Goal: Task Accomplishment & Management: Use online tool/utility

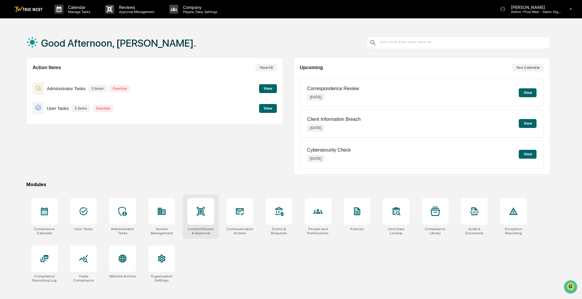
click at [211, 204] on div at bounding box center [200, 211] width 27 height 27
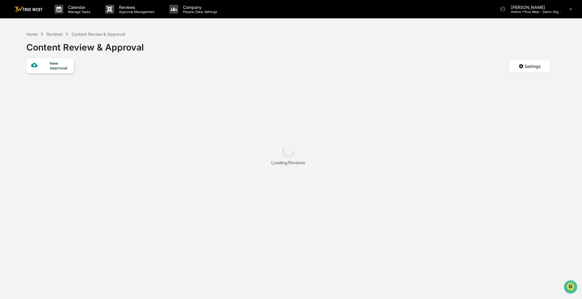
drag, startPoint x: 0, startPoint y: 0, endPoint x: 222, endPoint y: 45, distance: 226.7
click at [222, 45] on div "Home Reviews Content Review & Approval Content Review & Approval" at bounding box center [287, 43] width 523 height 30
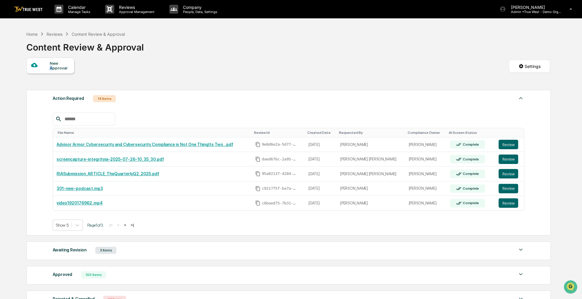
click at [51, 70] on div "New Approval" at bounding box center [60, 65] width 20 height 9
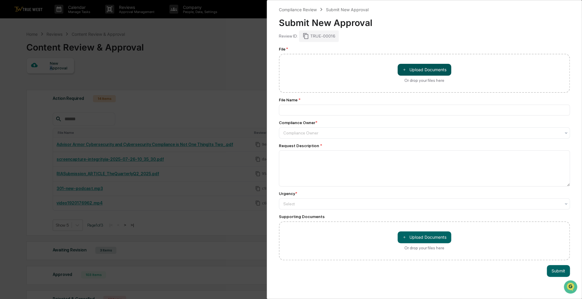
click at [416, 67] on button "＋ Upload Documents" at bounding box center [424, 70] width 54 height 12
type input "**********"
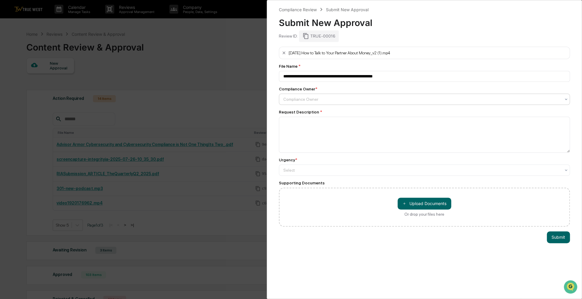
click at [291, 99] on div at bounding box center [421, 99] width 277 height 6
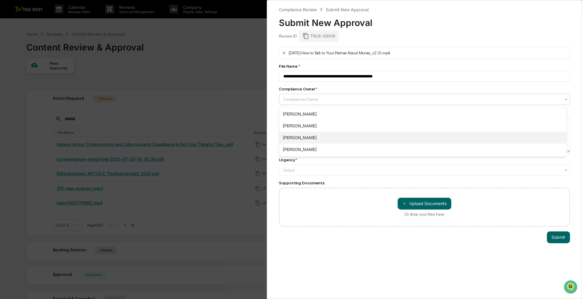
click at [309, 136] on div "[PERSON_NAME]" at bounding box center [422, 138] width 287 height 12
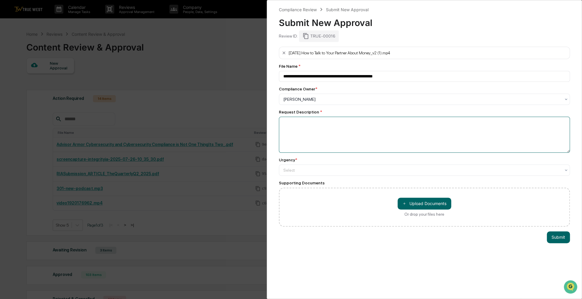
click at [312, 133] on textarea at bounding box center [424, 135] width 291 height 36
type textarea "*"
type textarea "*****"
click at [319, 167] on div "Select" at bounding box center [421, 170] width 283 height 8
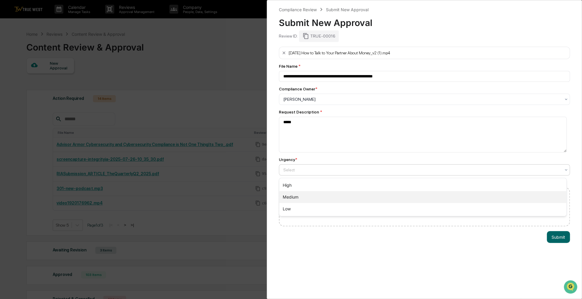
click at [314, 196] on div "Medium" at bounding box center [422, 197] width 287 height 12
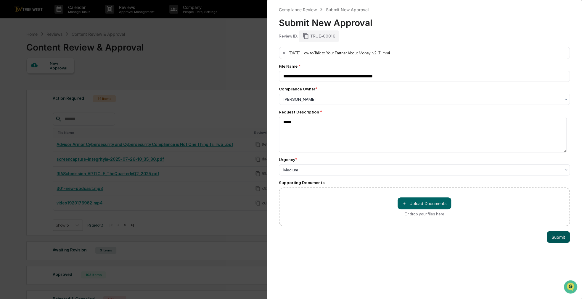
click at [551, 234] on button "Submit" at bounding box center [558, 237] width 23 height 12
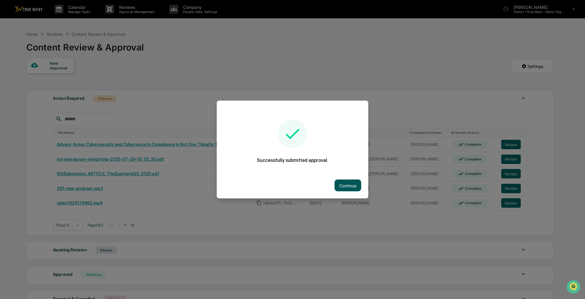
click at [342, 183] on button "Continue" at bounding box center [347, 186] width 27 height 12
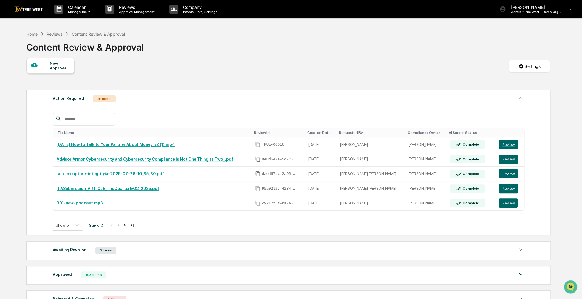
click at [35, 34] on div "Home" at bounding box center [31, 34] width 11 height 5
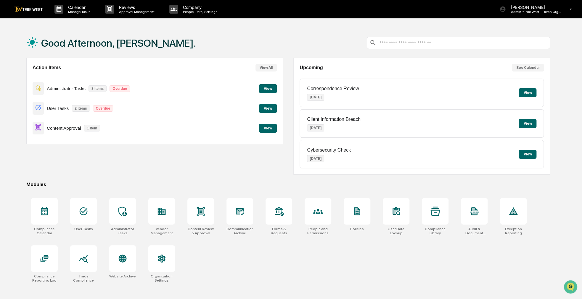
click at [276, 129] on button "View" at bounding box center [268, 128] width 18 height 9
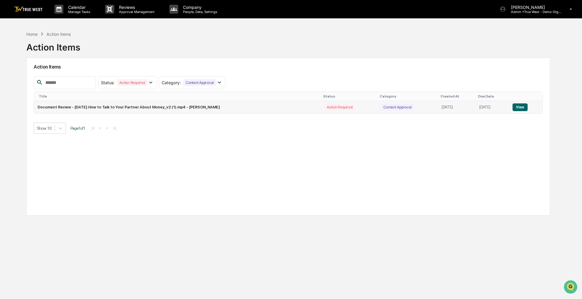
click at [518, 109] on button "View" at bounding box center [519, 108] width 15 height 8
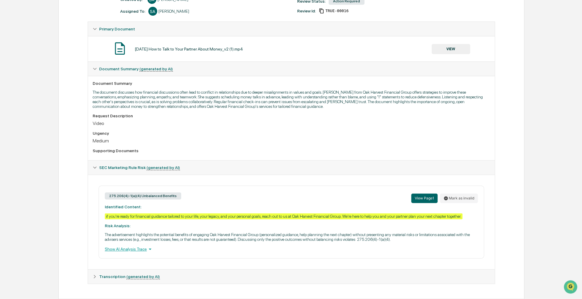
scroll to position [93, 0]
drag, startPoint x: 256, startPoint y: 184, endPoint x: 245, endPoint y: 167, distance: 20.6
click at [245, 167] on div "SEC Marketing Rule Risk (generated by AI)" at bounding box center [294, 167] width 391 height 5
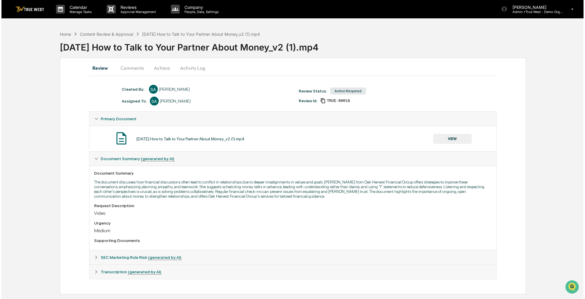
scroll to position [0, 0]
click at [165, 67] on button "Actions" at bounding box center [160, 68] width 27 height 14
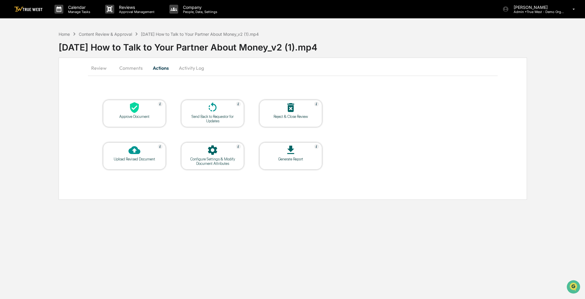
click at [119, 108] on div at bounding box center [134, 108] width 59 height 13
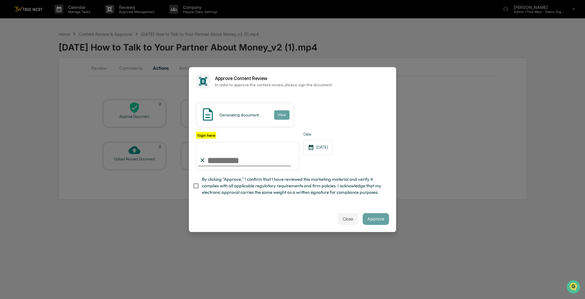
click at [200, 195] on label "By clicking "Approve," I confirm that I have reviewed this marketing material a…" at bounding box center [288, 186] width 191 height 20
click at [216, 164] on input "Sign here" at bounding box center [247, 156] width 103 height 28
type input "**********"
click at [366, 216] on button "Approve" at bounding box center [375, 219] width 26 height 12
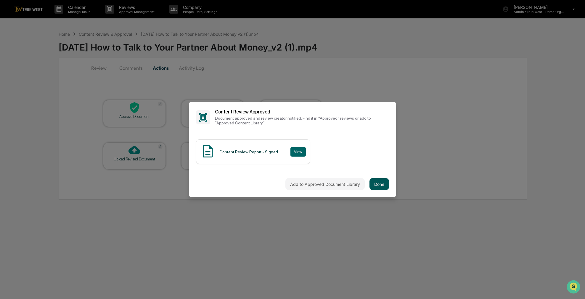
click at [380, 188] on button "Done" at bounding box center [379, 184] width 20 height 12
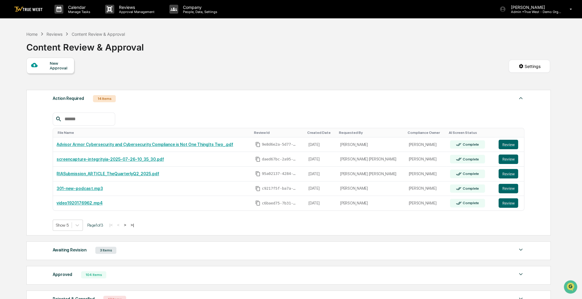
click at [50, 70] on div "New Approval" at bounding box center [60, 65] width 20 height 9
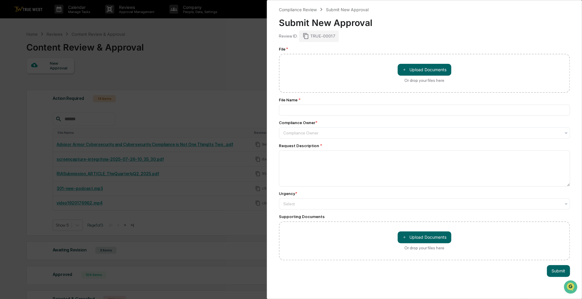
click at [412, 63] on div "＋ Upload Documents Or drop your files here" at bounding box center [424, 73] width 291 height 39
click at [408, 74] on button "＋ Upload Documents" at bounding box center [424, 70] width 54 height 12
type input "**********"
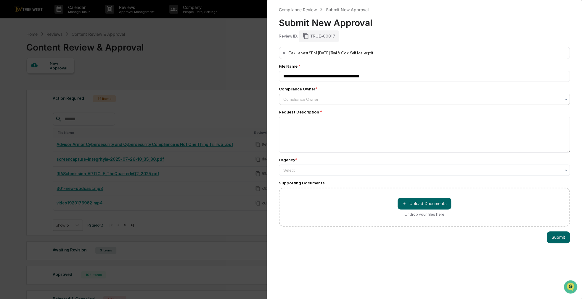
click at [335, 102] on div at bounding box center [421, 99] width 277 height 6
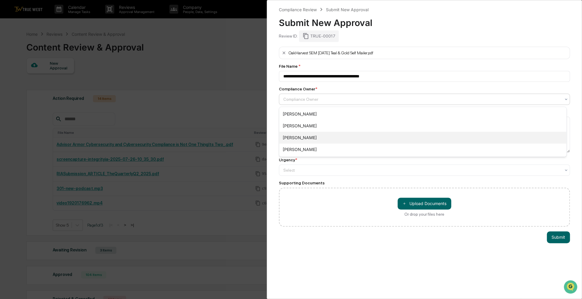
click at [314, 134] on div "[PERSON_NAME]" at bounding box center [422, 138] width 287 height 12
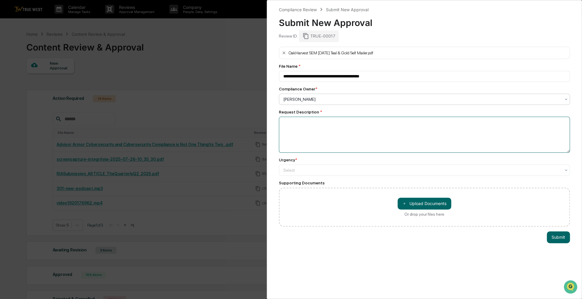
click at [323, 135] on textarea at bounding box center [424, 135] width 291 height 36
type textarea "******"
click at [322, 170] on div at bounding box center [421, 170] width 277 height 6
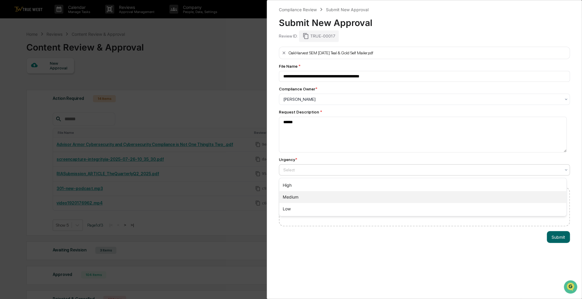
click at [310, 200] on div "Medium" at bounding box center [422, 197] width 287 height 12
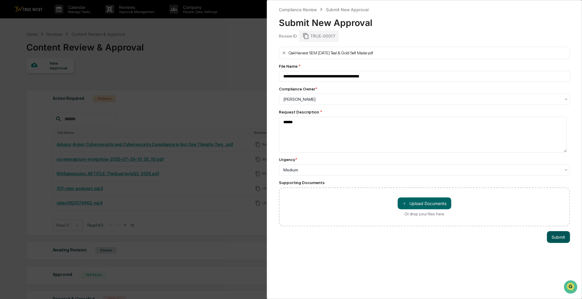
click at [557, 235] on button "Submit" at bounding box center [558, 237] width 23 height 12
